Goal: Task Accomplishment & Management: Manage account settings

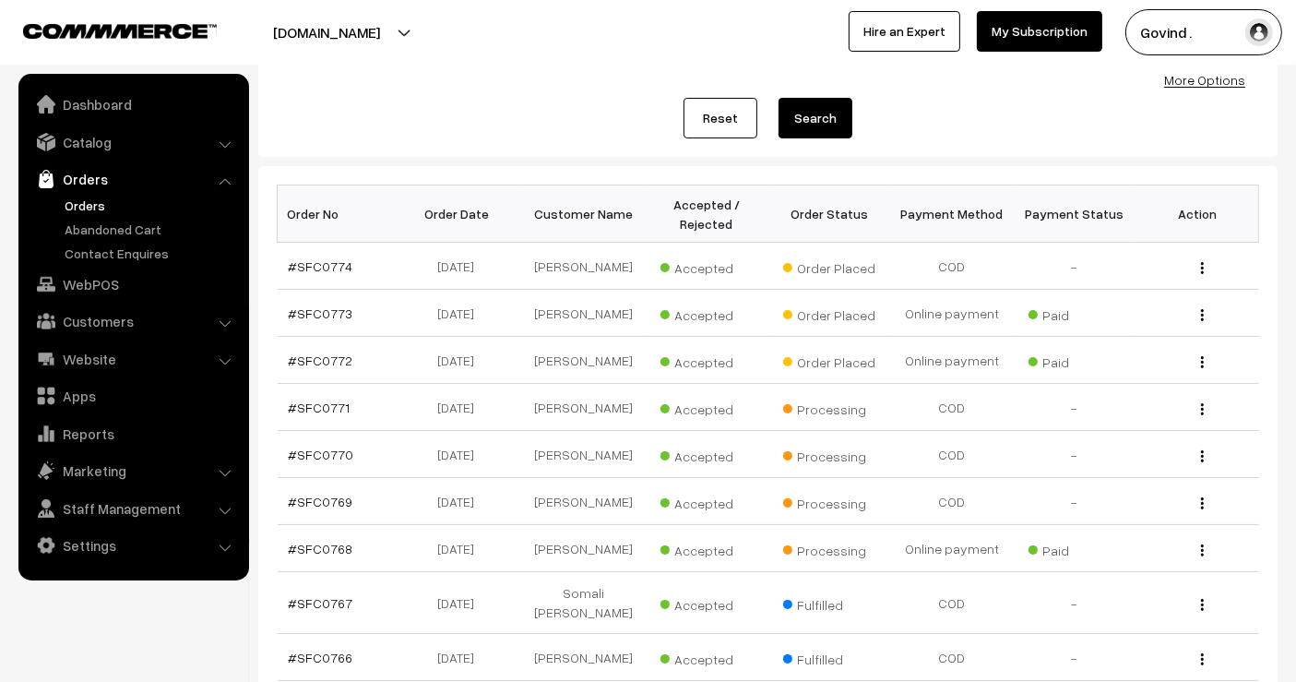
scroll to position [195, 0]
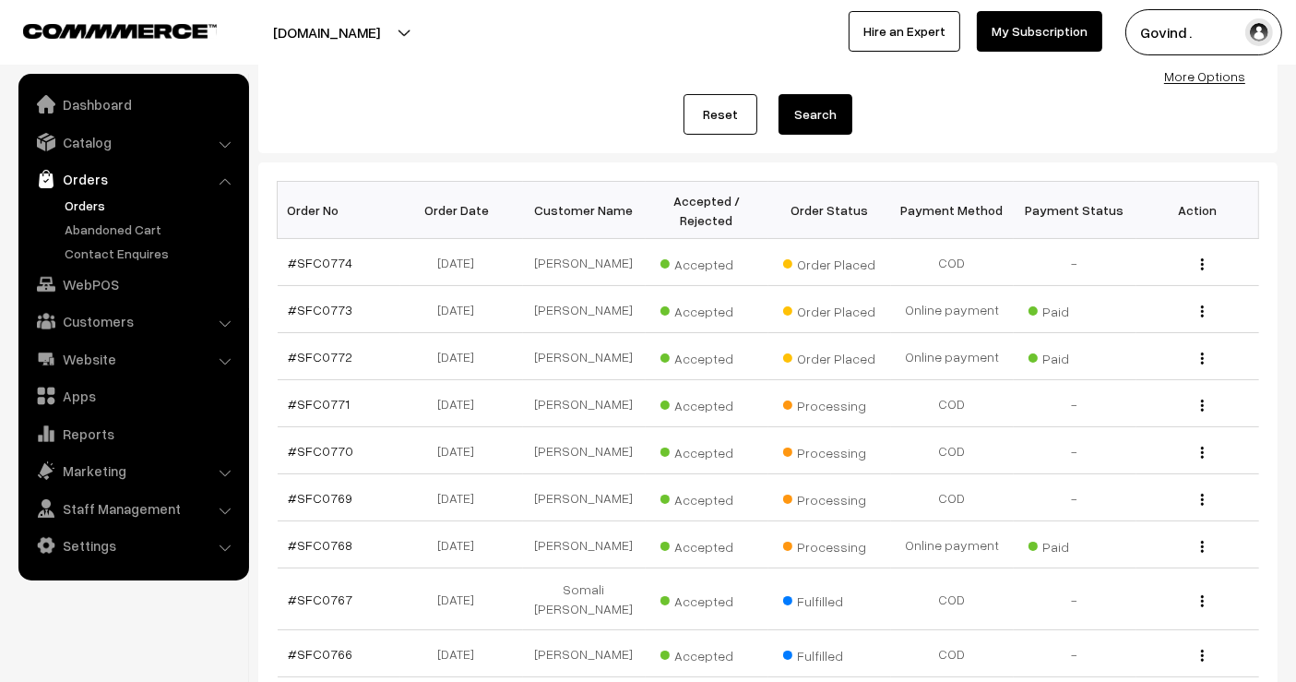
drag, startPoint x: 1311, startPoint y: 232, endPoint x: 1311, endPoint y: 341, distance: 109.8
click at [1295, 341] on html "Thank you for showing interest. Our team will call you shortly. Close [DOMAIN_N…" at bounding box center [648, 146] width 1296 height 682
click at [1201, 357] on img "button" at bounding box center [1202, 358] width 3 height 12
click at [1112, 385] on link "View" at bounding box center [1119, 384] width 157 height 41
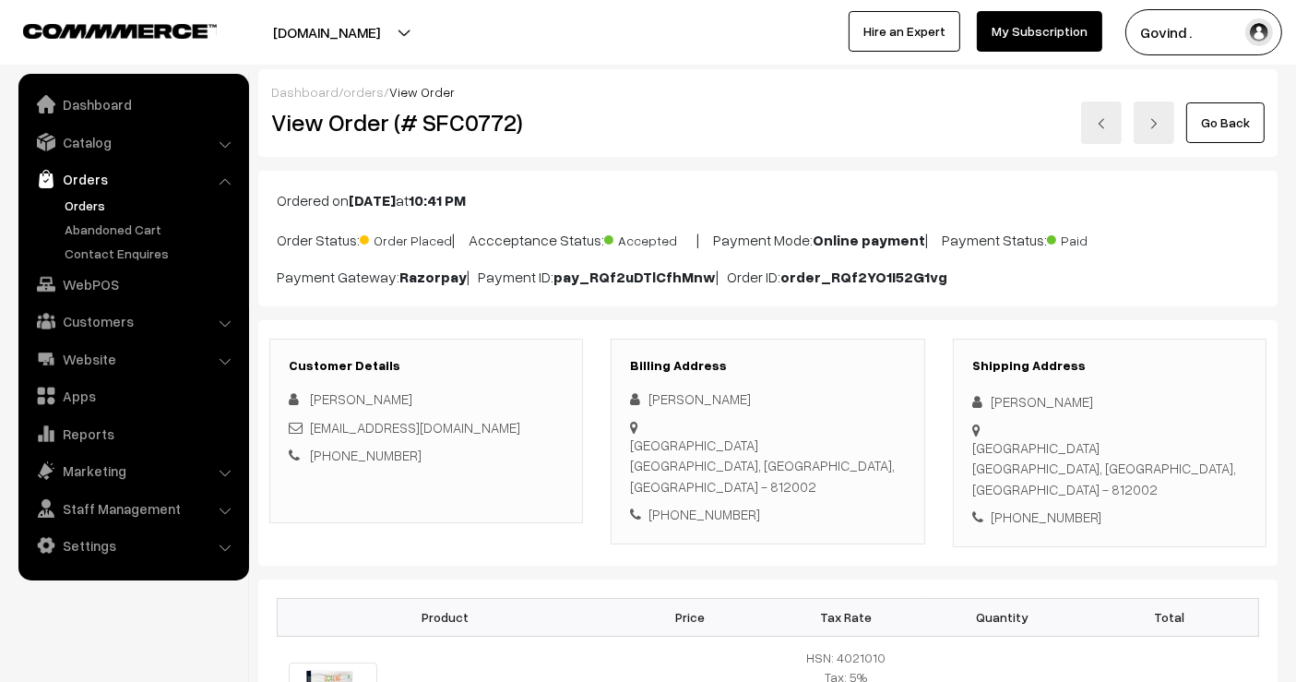
click at [1239, 120] on link "Go Back" at bounding box center [1225, 122] width 78 height 41
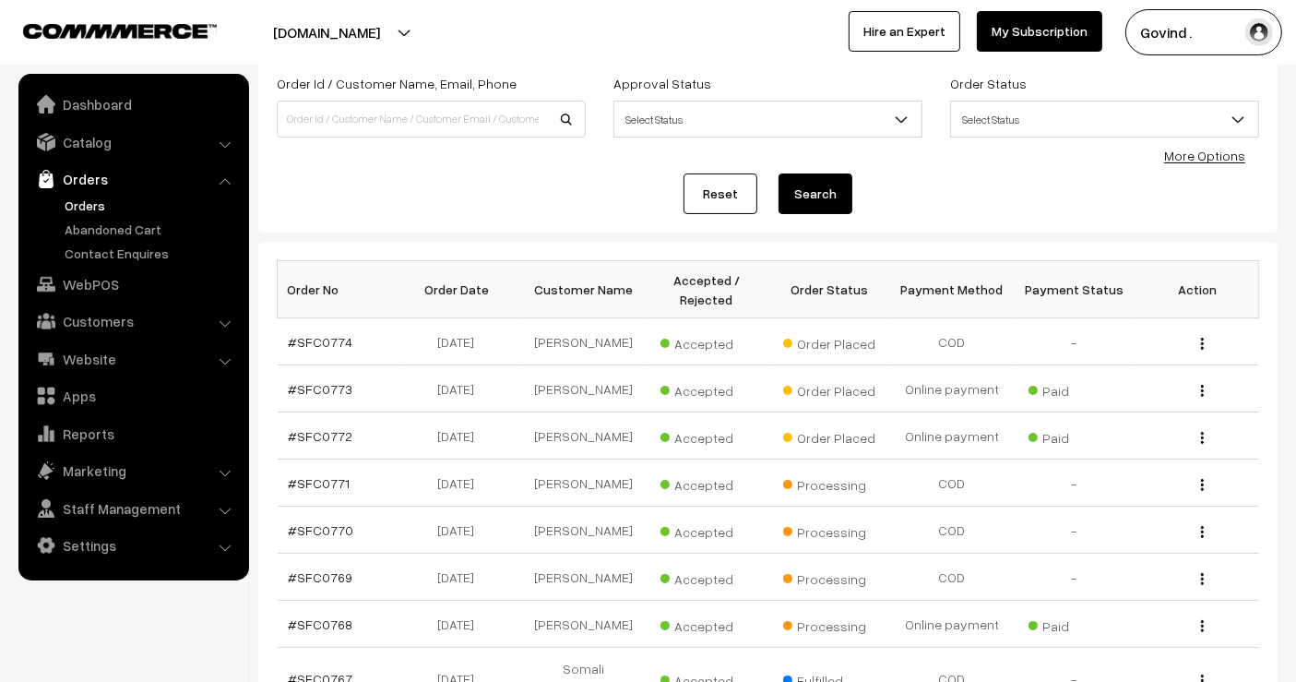
scroll to position [137, 0]
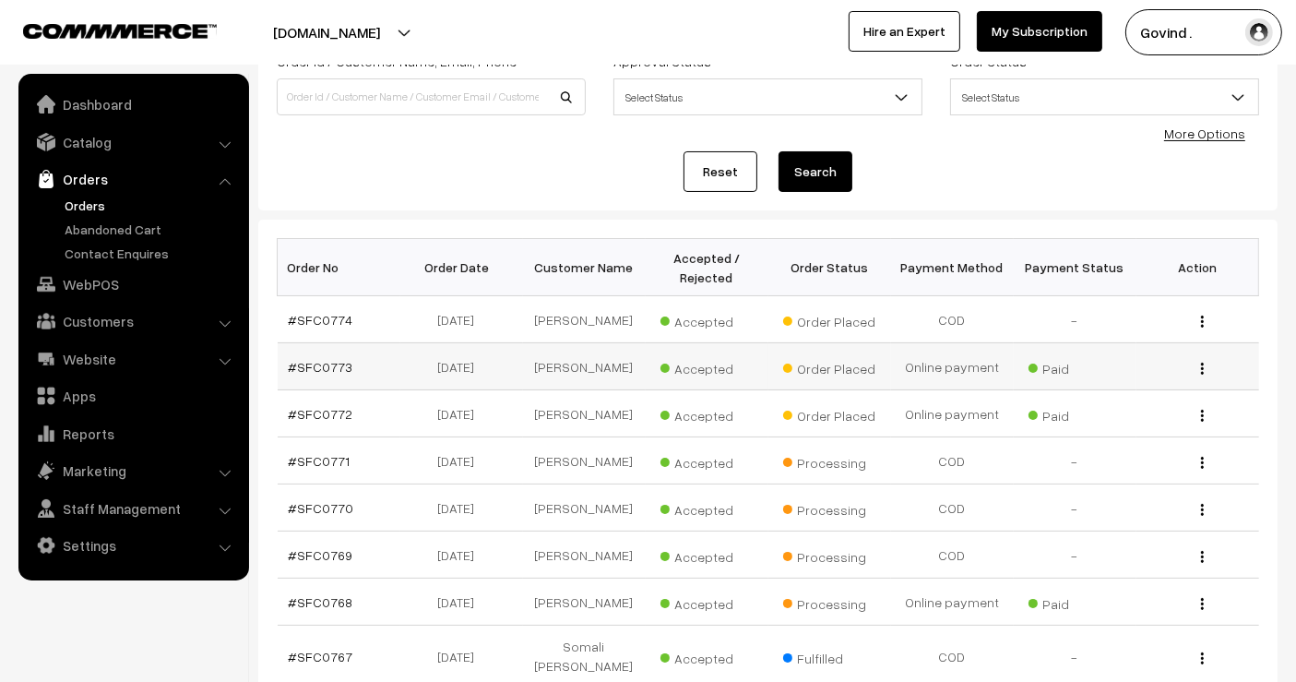
click at [1200, 364] on button "button" at bounding box center [1202, 368] width 5 height 15
click at [1164, 391] on link "View" at bounding box center [1119, 395] width 157 height 41
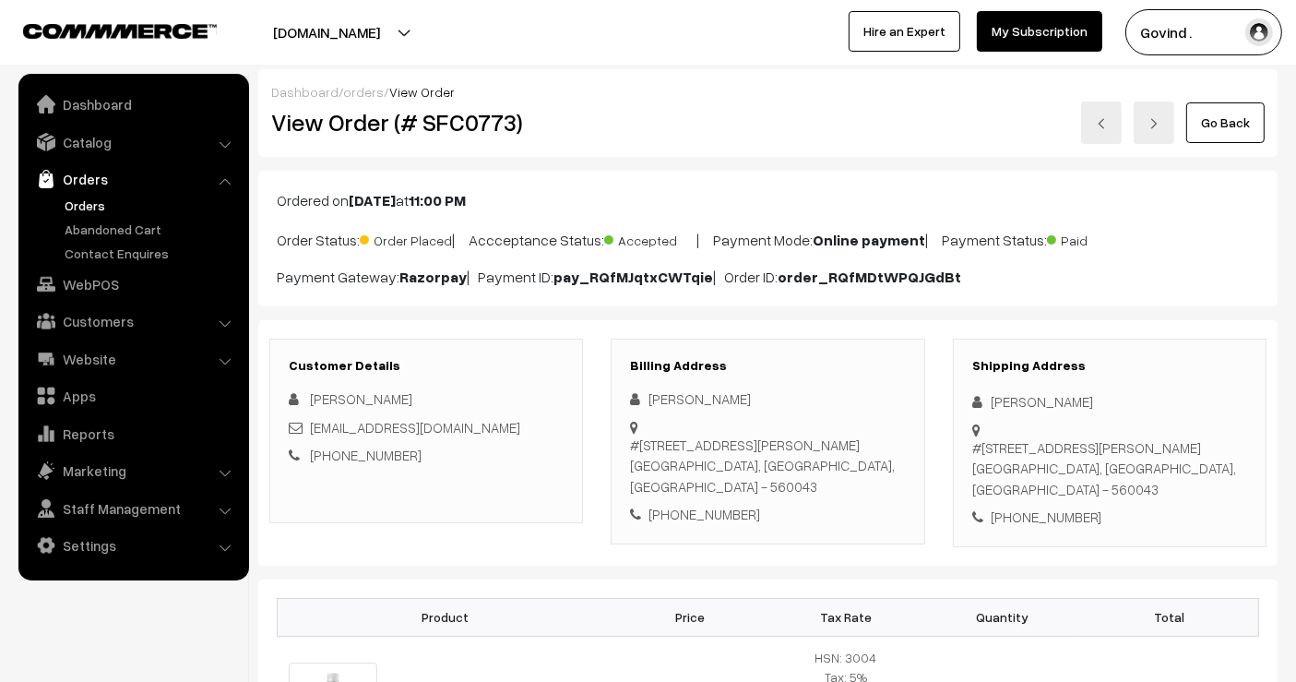
click at [1290, 157] on html "Thank you for showing interest. Our team will call you shortly. Close [DOMAIN_N…" at bounding box center [648, 341] width 1296 height 682
click at [1225, 130] on link "Go Back" at bounding box center [1225, 122] width 78 height 41
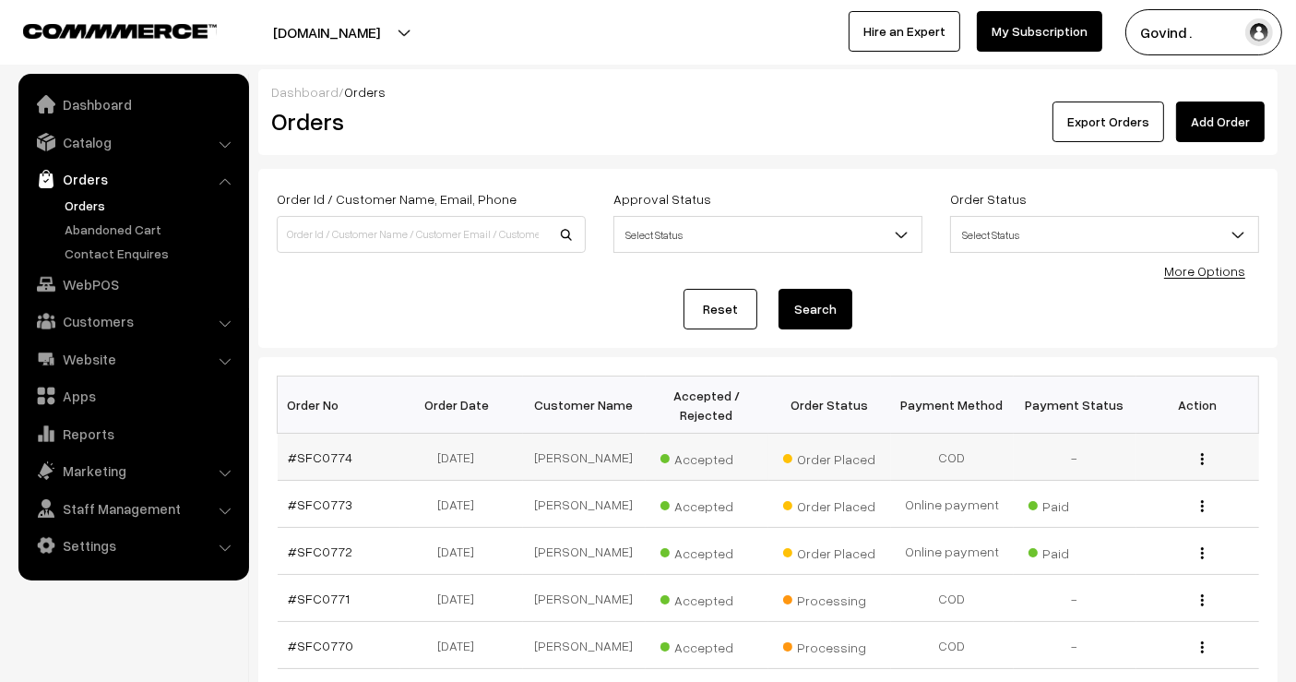
click at [1201, 458] on img "button" at bounding box center [1202, 459] width 3 height 12
click at [1153, 477] on link "View" at bounding box center [1119, 485] width 157 height 41
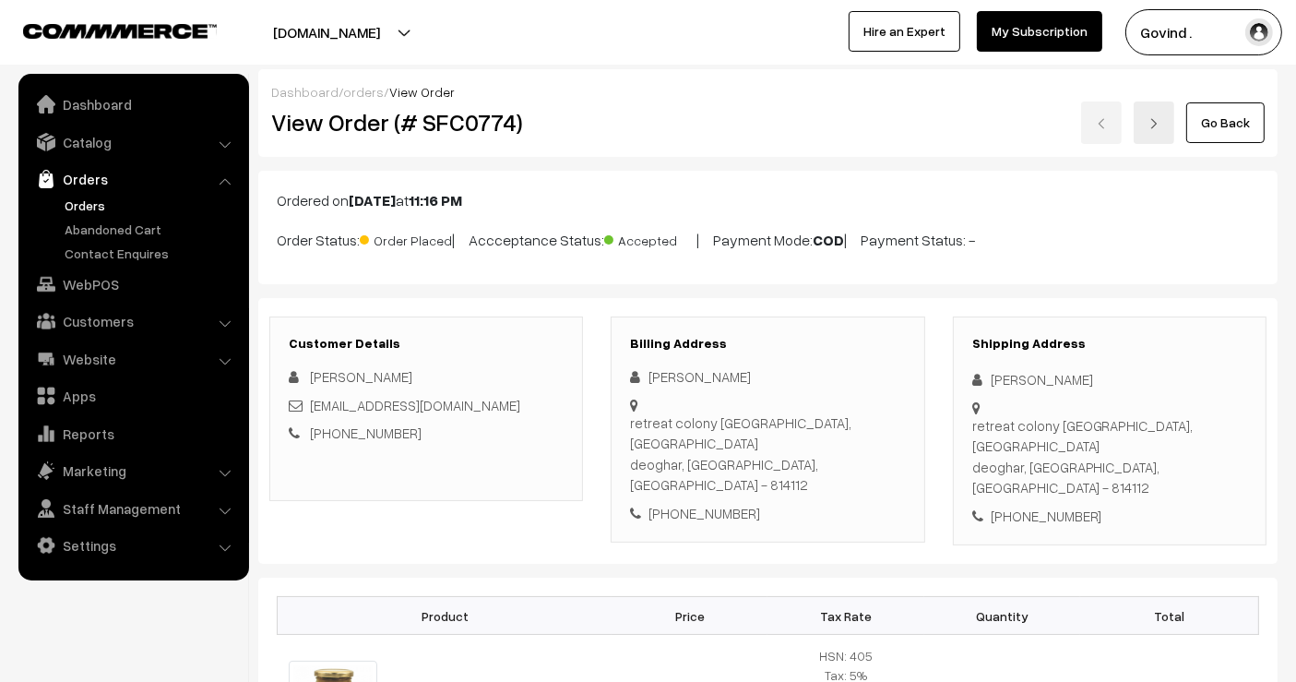
click at [1213, 134] on link "Go Back" at bounding box center [1225, 122] width 78 height 41
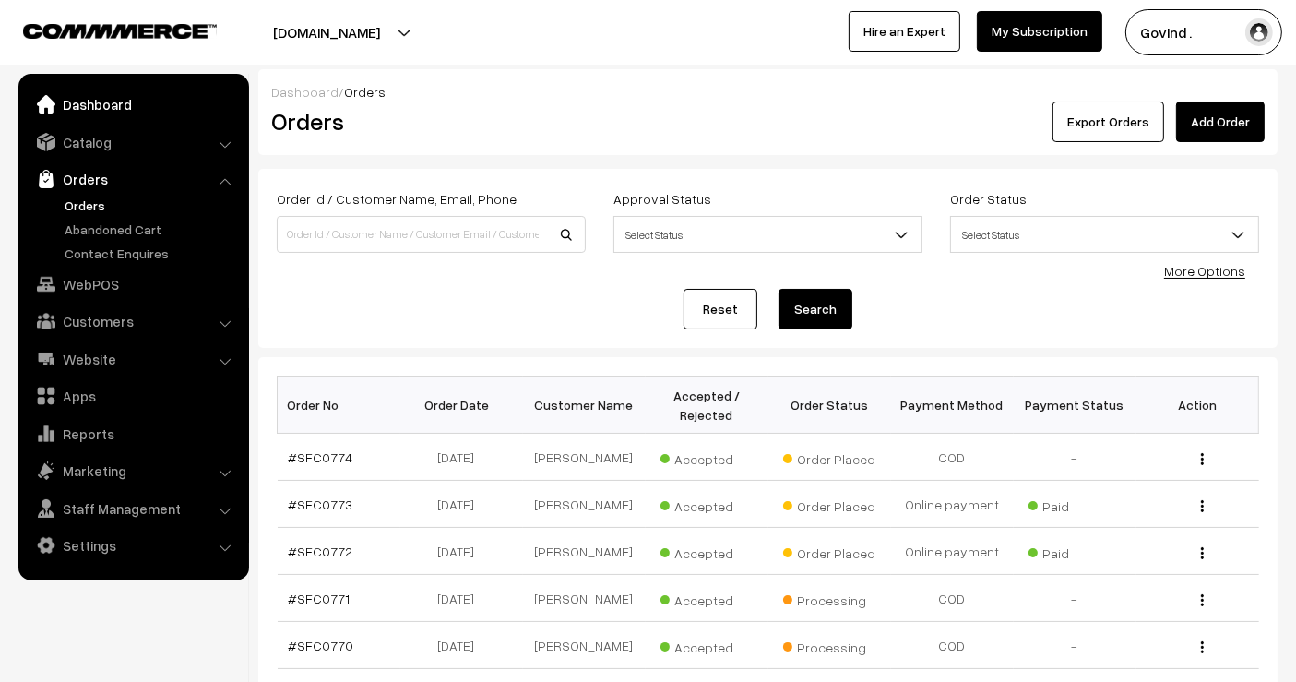
click at [93, 114] on link "Dashboard" at bounding box center [133, 104] width 220 height 33
